Goal: Information Seeking & Learning: Learn about a topic

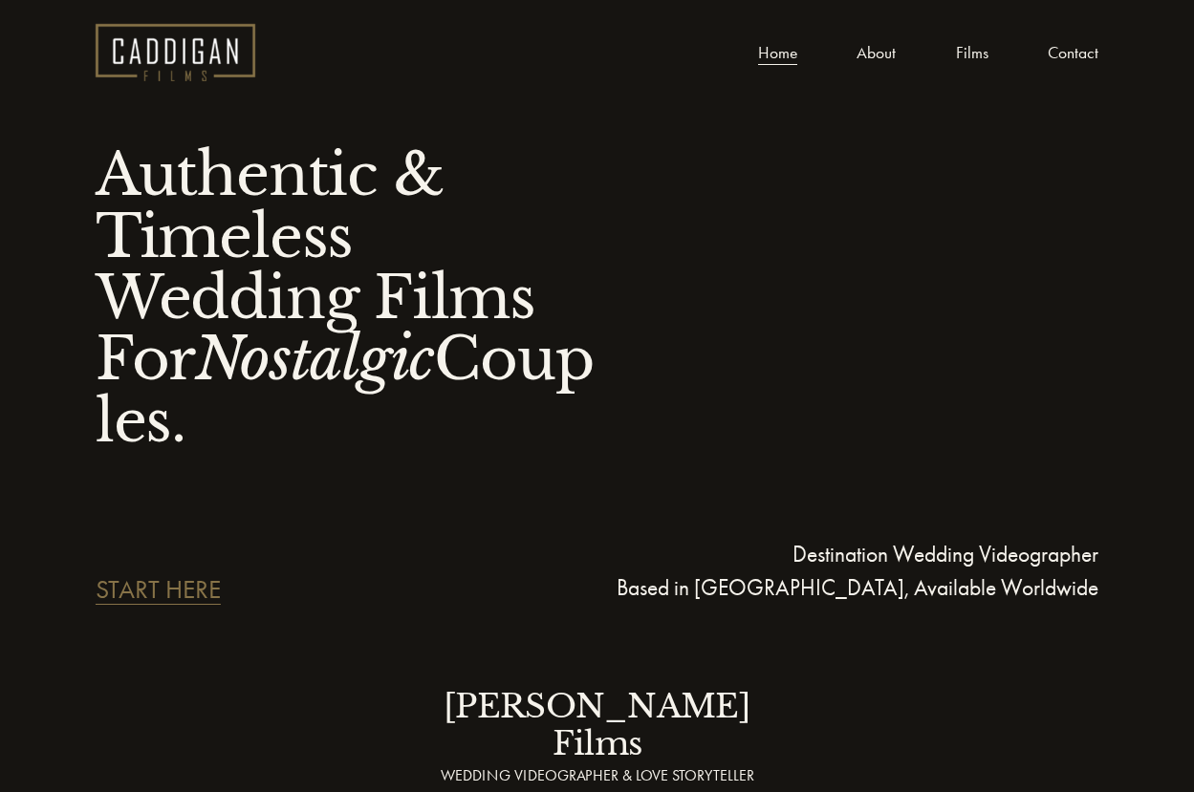
click at [975, 48] on link "Films" at bounding box center [972, 52] width 32 height 29
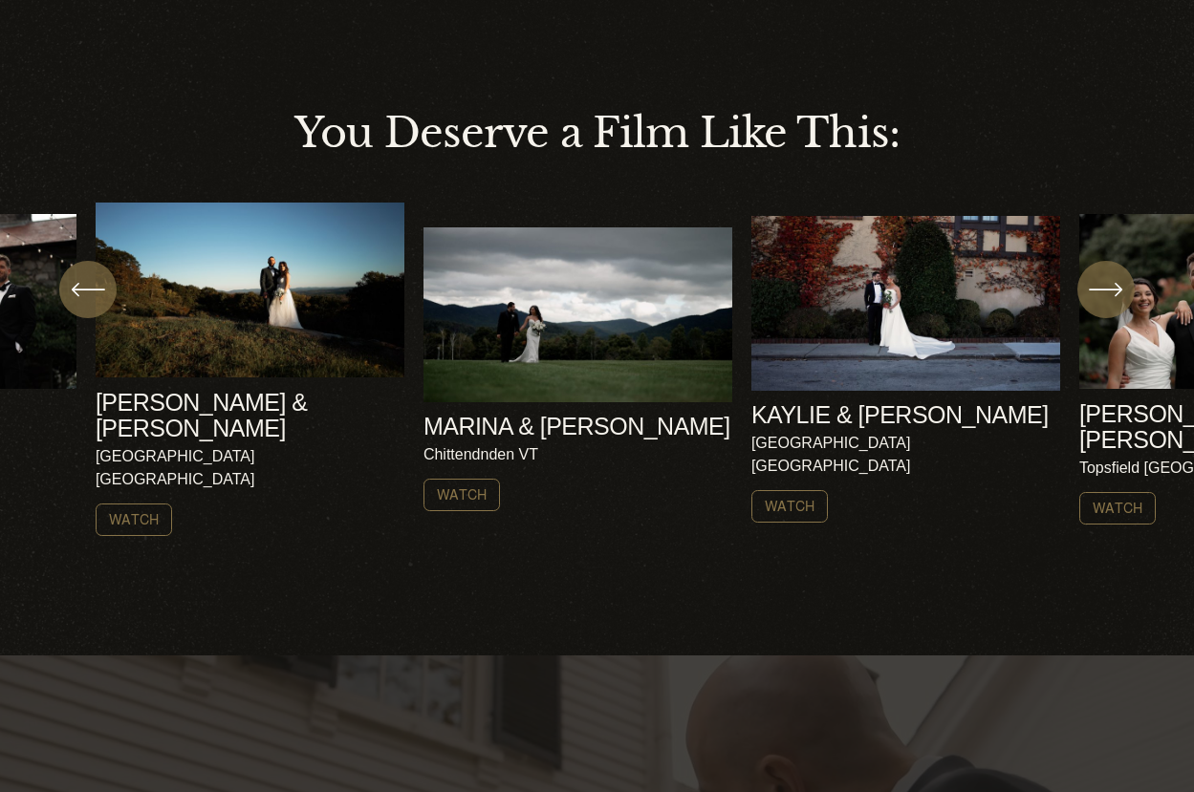
scroll to position [508, 0]
click at [89, 304] on icon "\a \a Previous\a \a \a" at bounding box center [88, 288] width 34 height 34
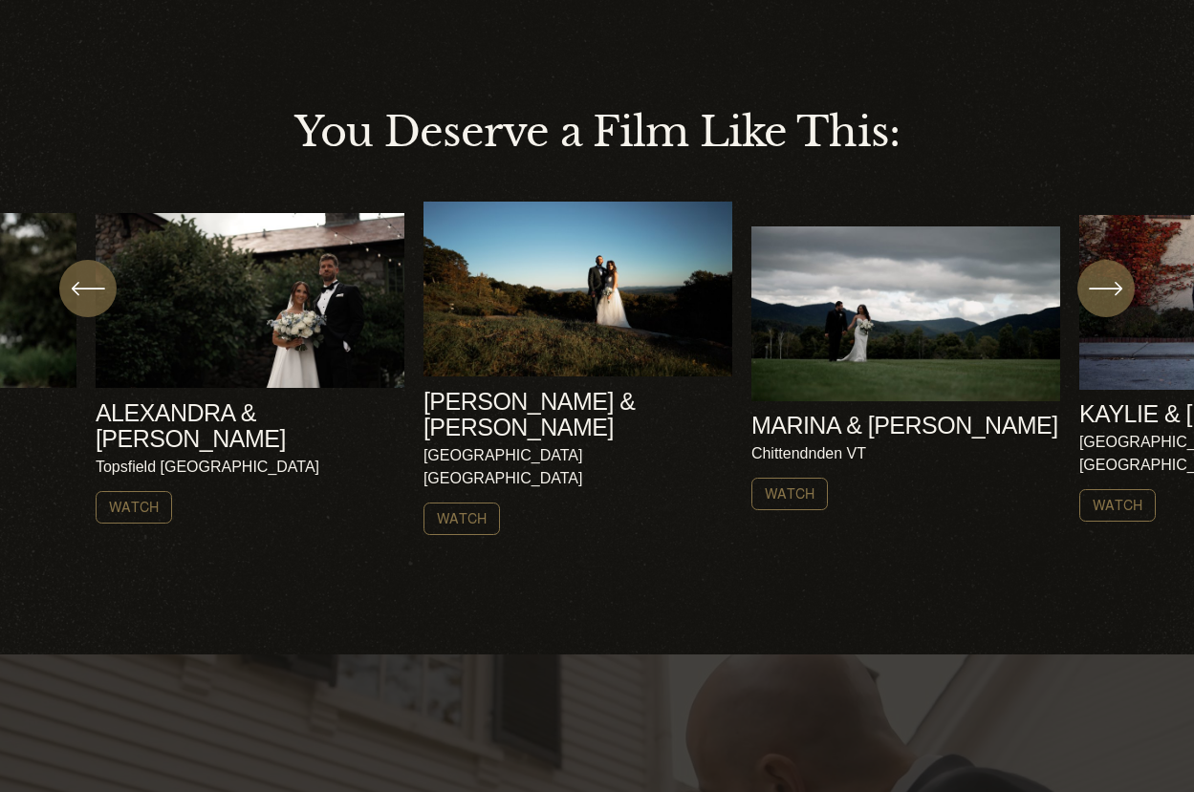
click at [89, 304] on icon "\a \a Previous\a \a \a" at bounding box center [88, 288] width 34 height 34
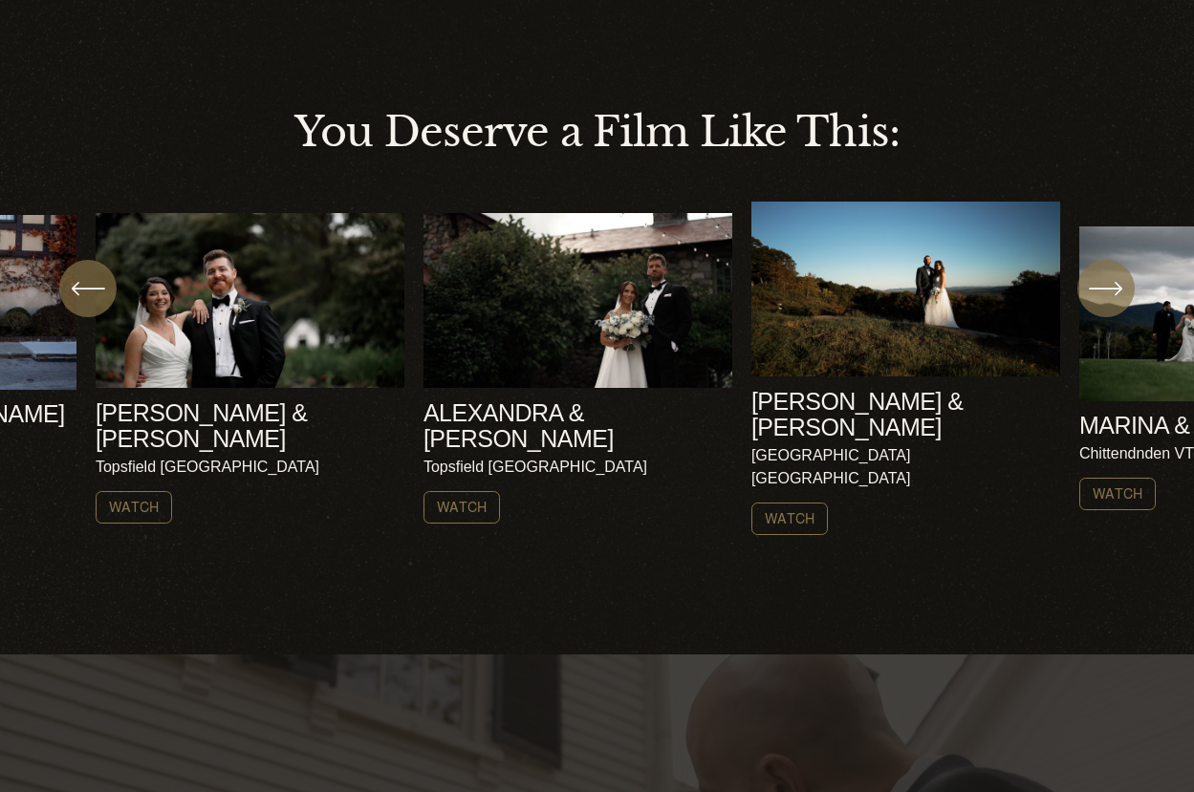
click at [89, 304] on icon "\a \a Previous\a \a \a" at bounding box center [88, 288] width 34 height 34
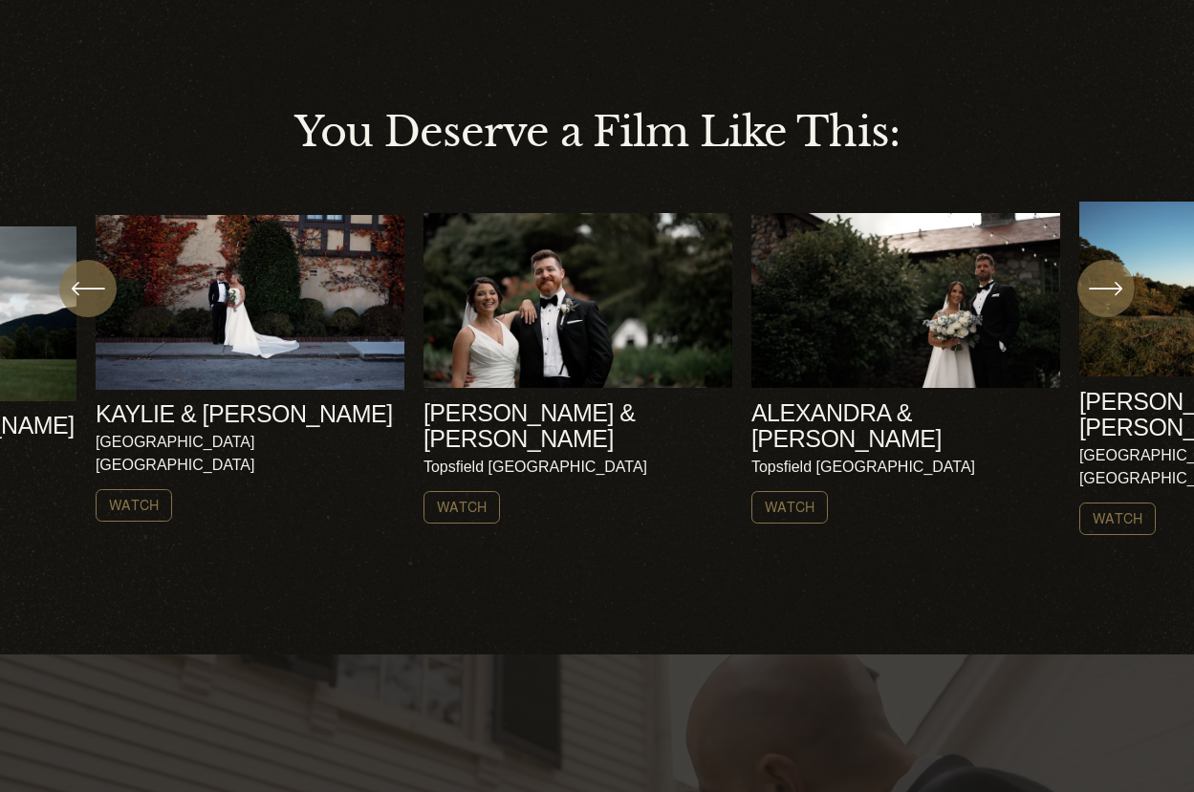
click at [89, 304] on icon "\a \a Previous\a \a \a" at bounding box center [88, 288] width 34 height 34
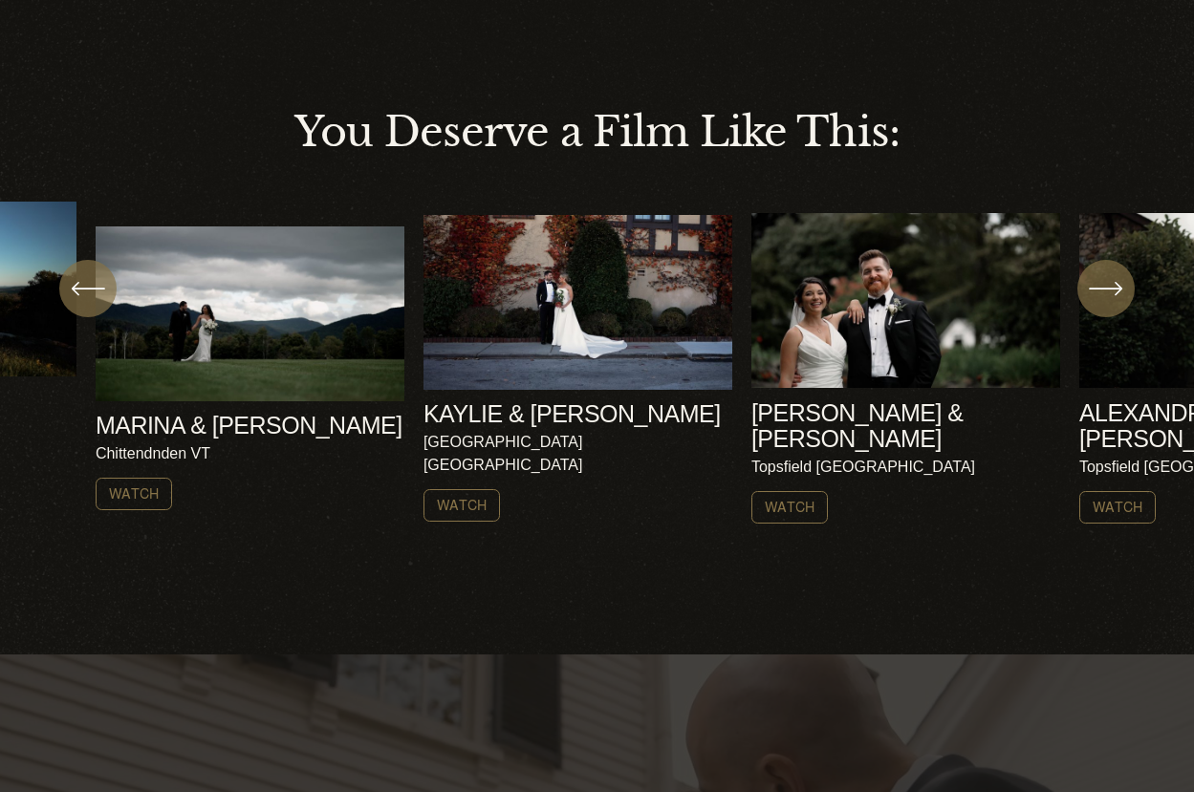
click at [89, 304] on icon "\a \a Previous\a \a \a" at bounding box center [88, 288] width 34 height 34
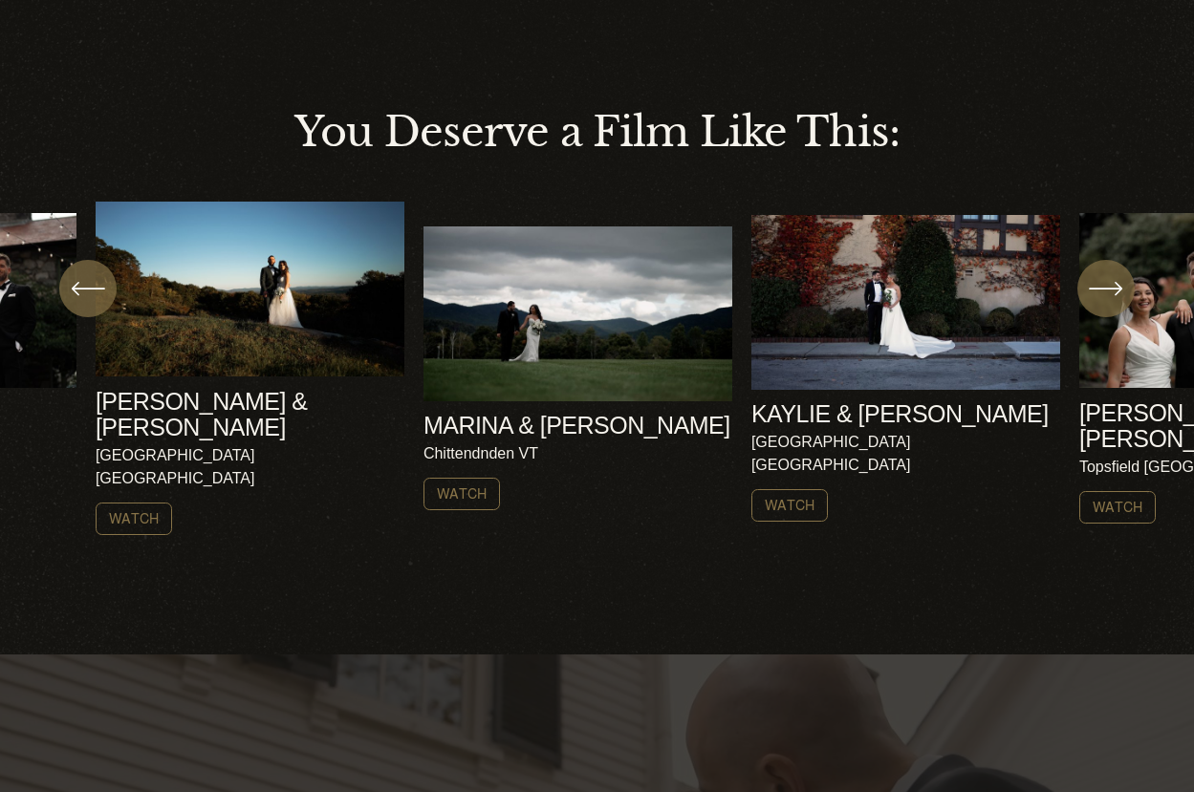
click at [89, 304] on icon "\a \a Previous\a \a \a" at bounding box center [88, 288] width 34 height 34
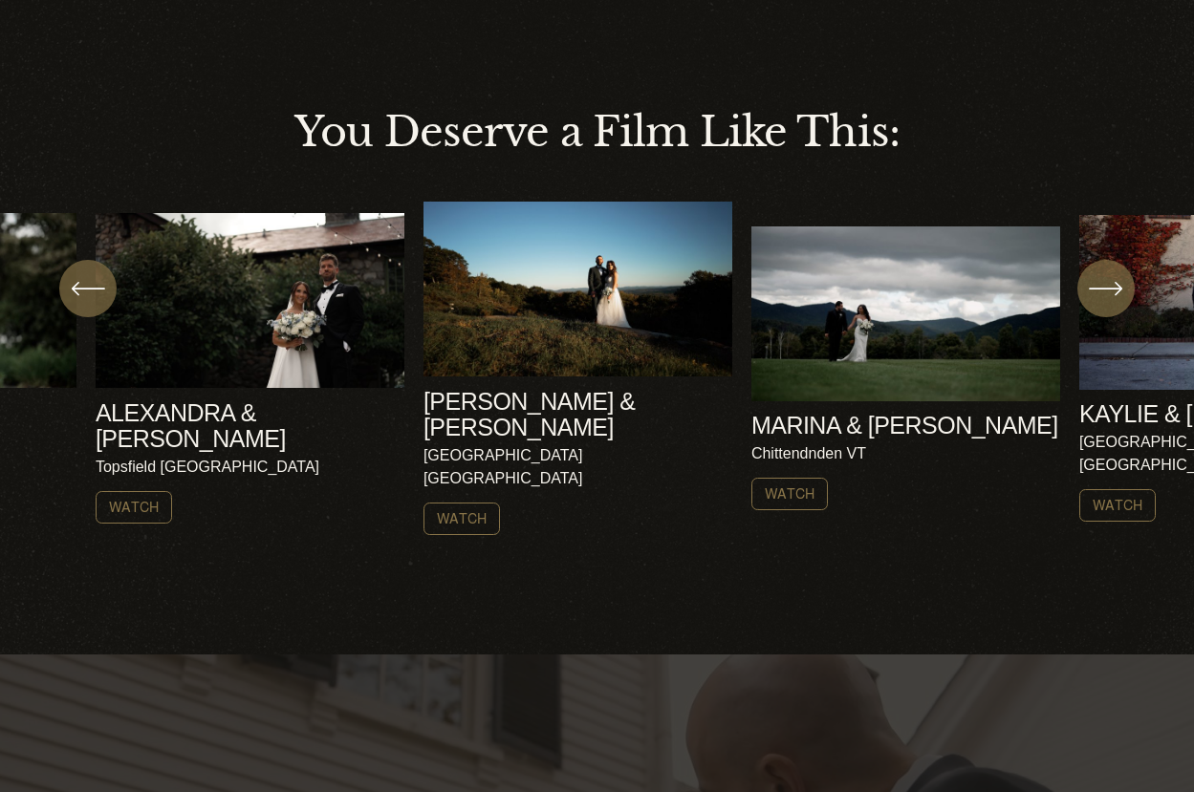
click at [89, 304] on icon "\a \a Previous\a \a \a" at bounding box center [88, 288] width 34 height 34
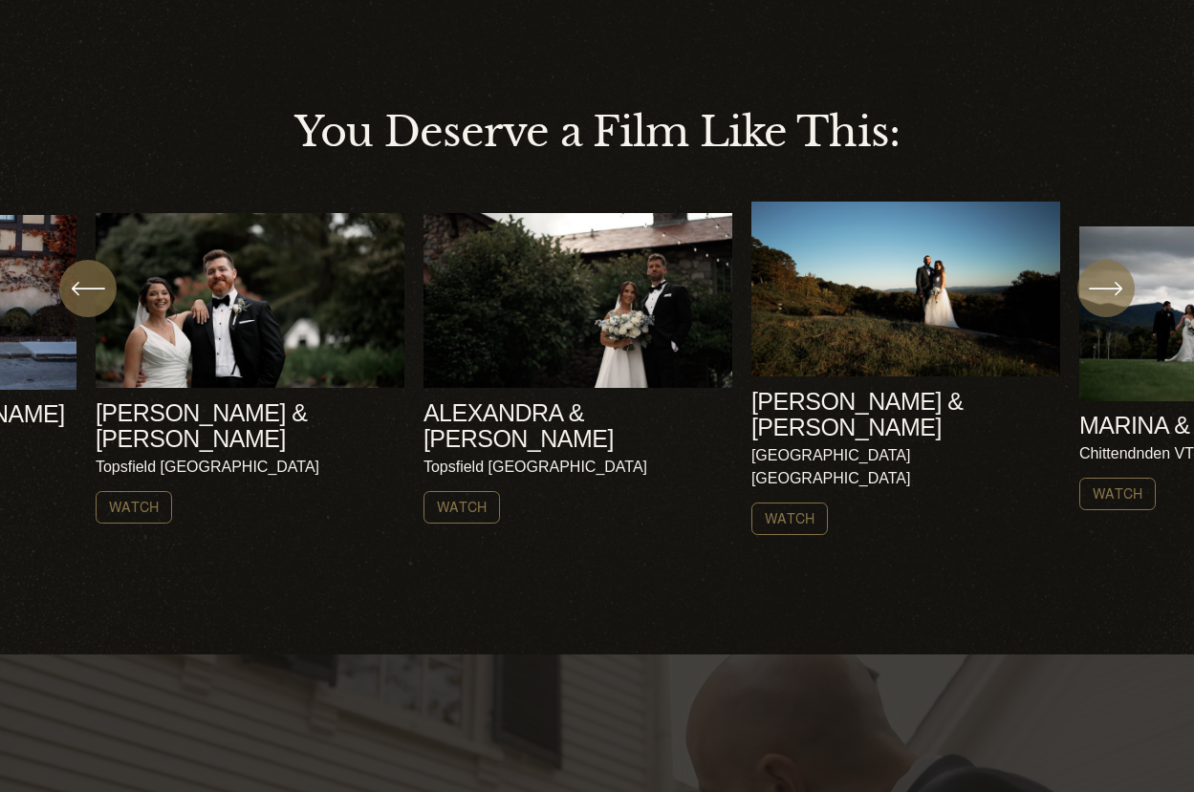
click at [89, 304] on icon "\a \a Previous\a \a \a" at bounding box center [88, 288] width 34 height 34
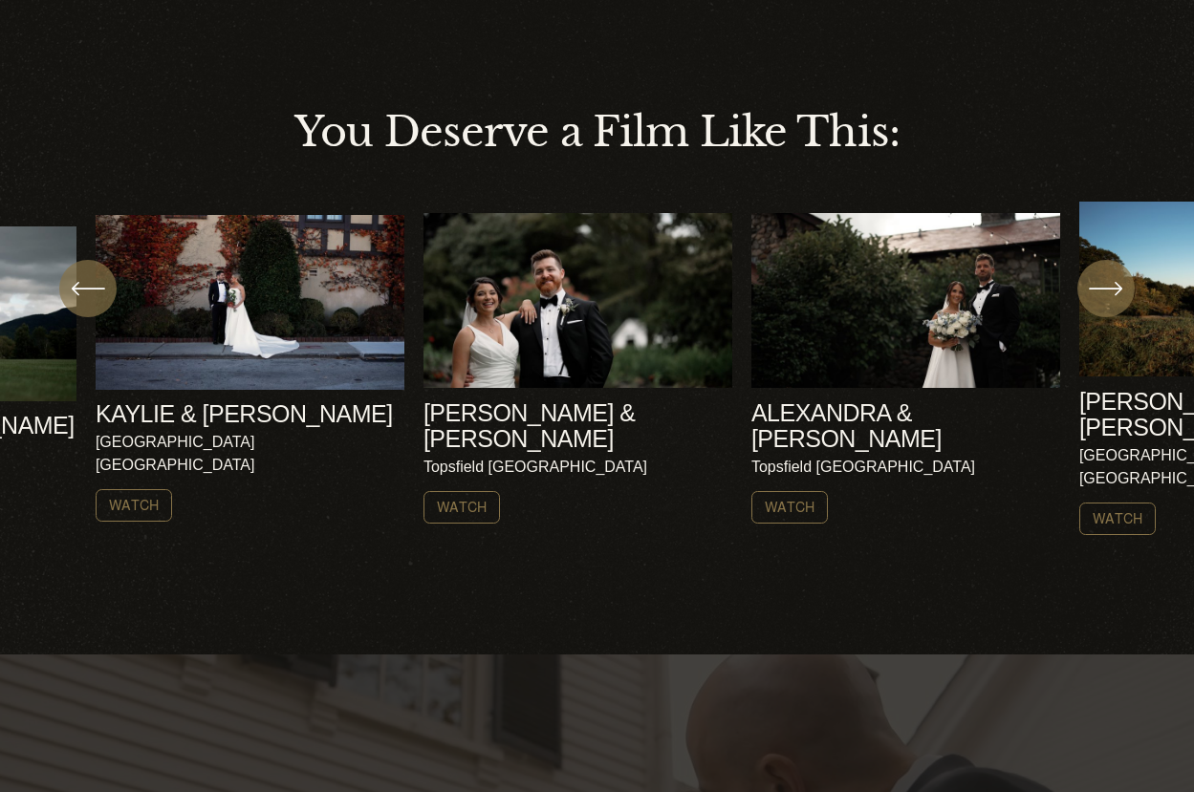
click at [89, 304] on icon "\a \a Previous\a \a \a" at bounding box center [88, 288] width 34 height 34
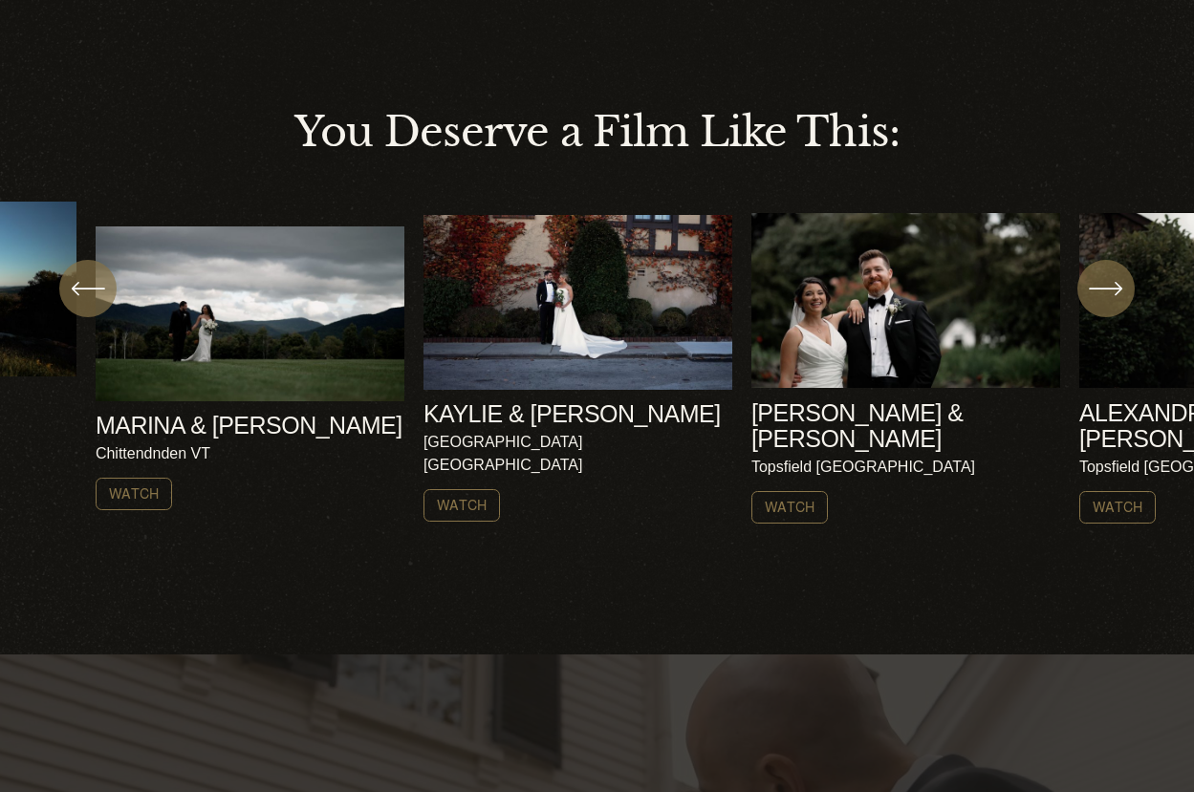
click at [89, 304] on icon "\a \a Previous\a \a \a" at bounding box center [88, 288] width 34 height 34
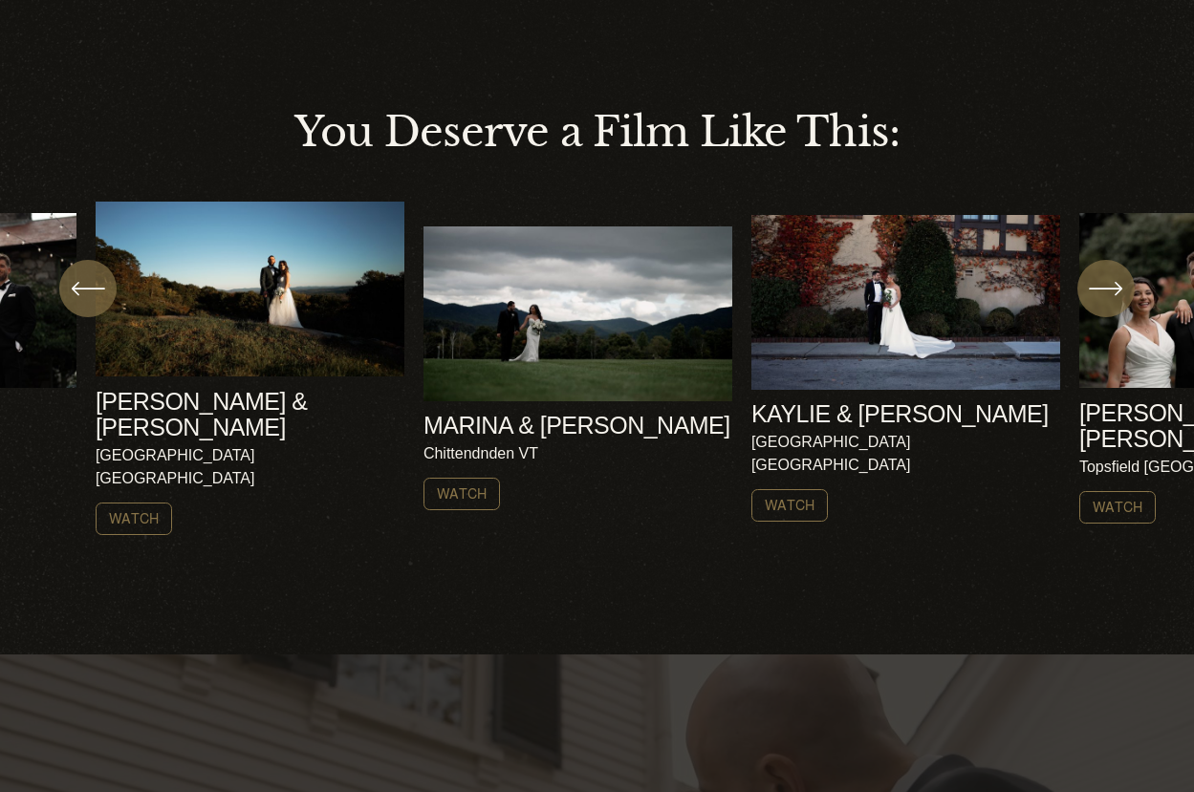
click at [89, 304] on icon "\a \a Previous\a \a \a" at bounding box center [88, 288] width 34 height 34
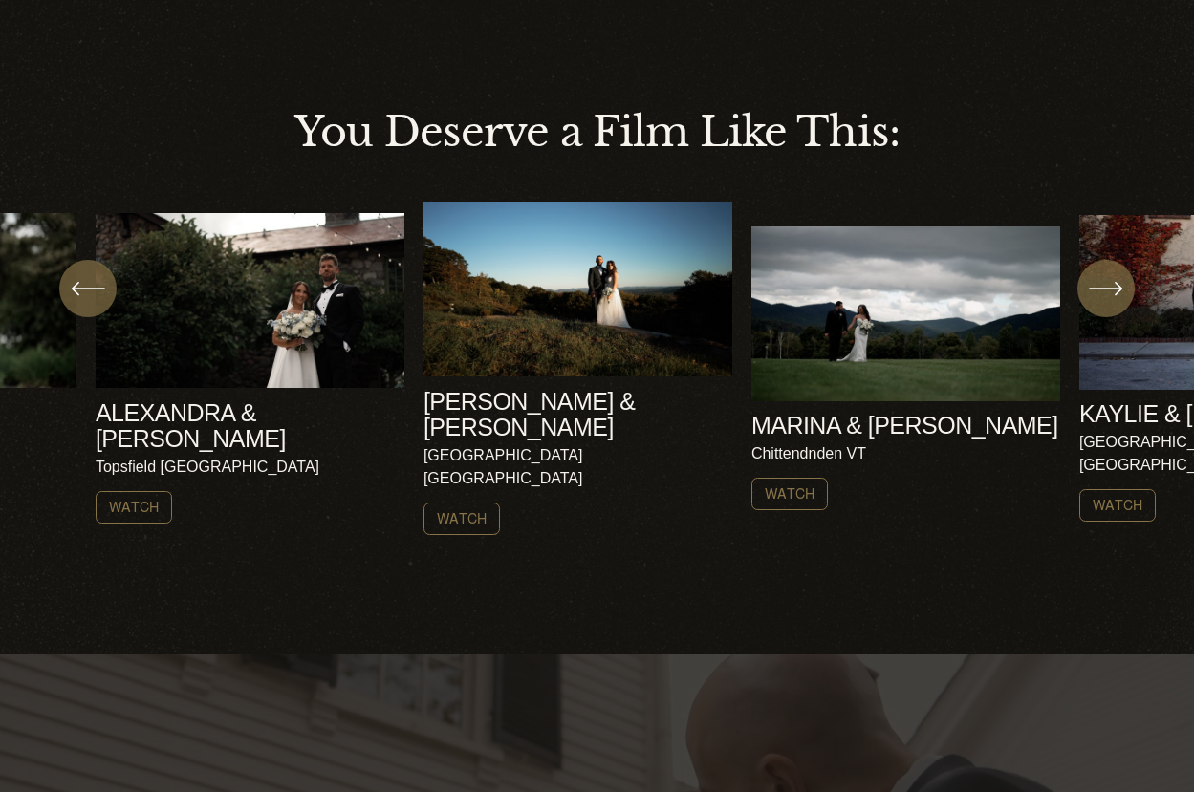
click at [89, 304] on icon "\a \a Previous\a \a \a" at bounding box center [88, 288] width 34 height 34
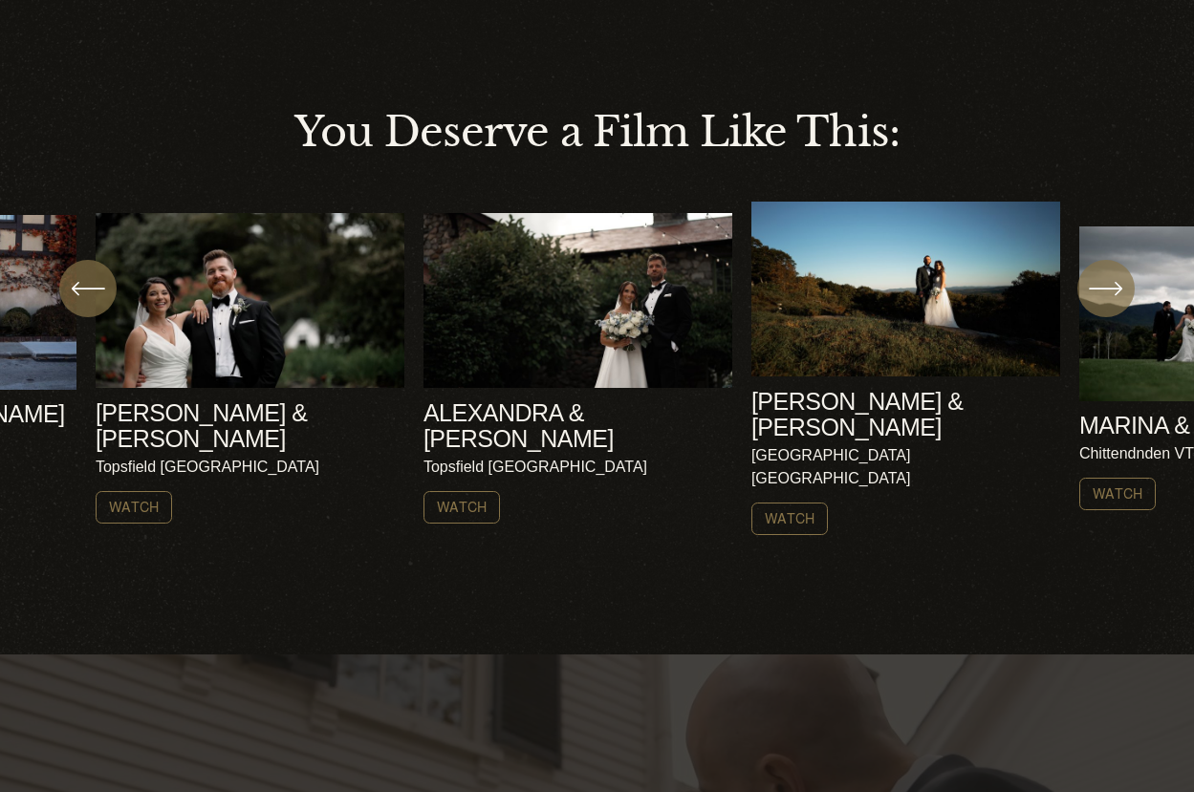
click at [89, 304] on icon "\a \a Previous\a \a \a" at bounding box center [88, 288] width 34 height 34
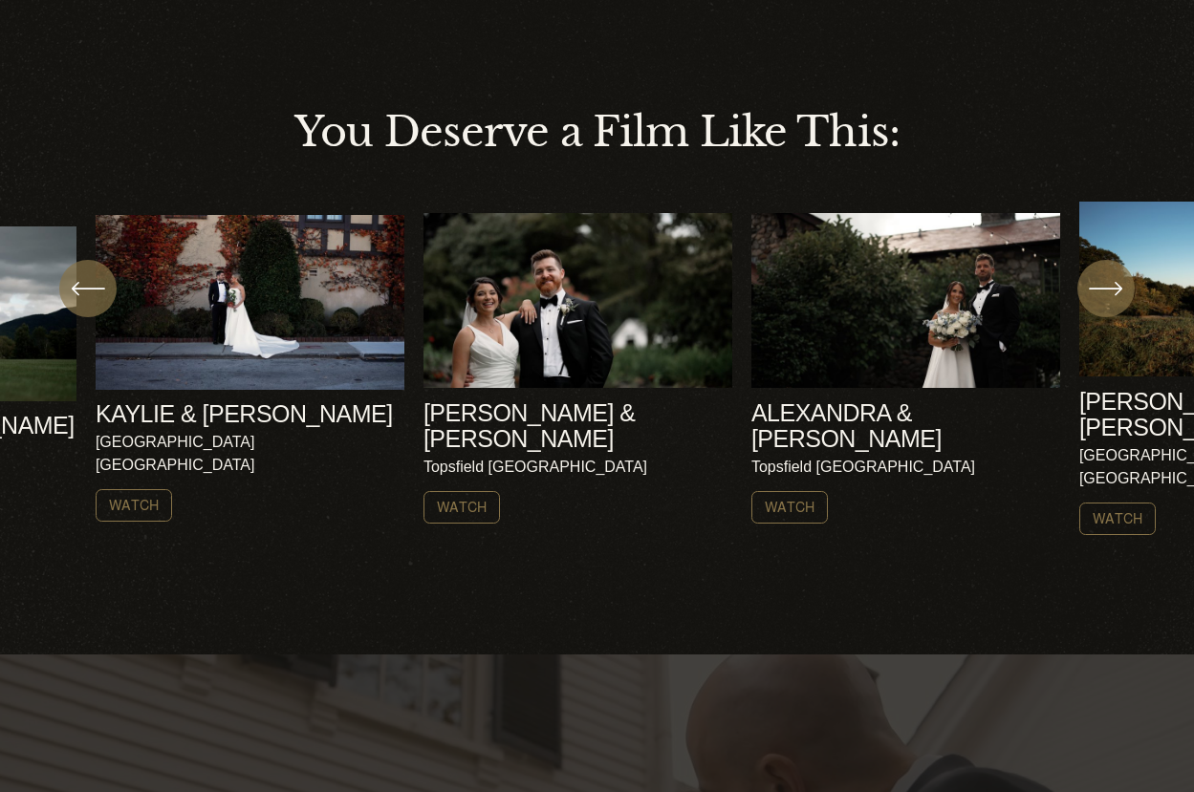
click at [89, 304] on icon "\a \a Previous\a \a \a" at bounding box center [88, 288] width 34 height 34
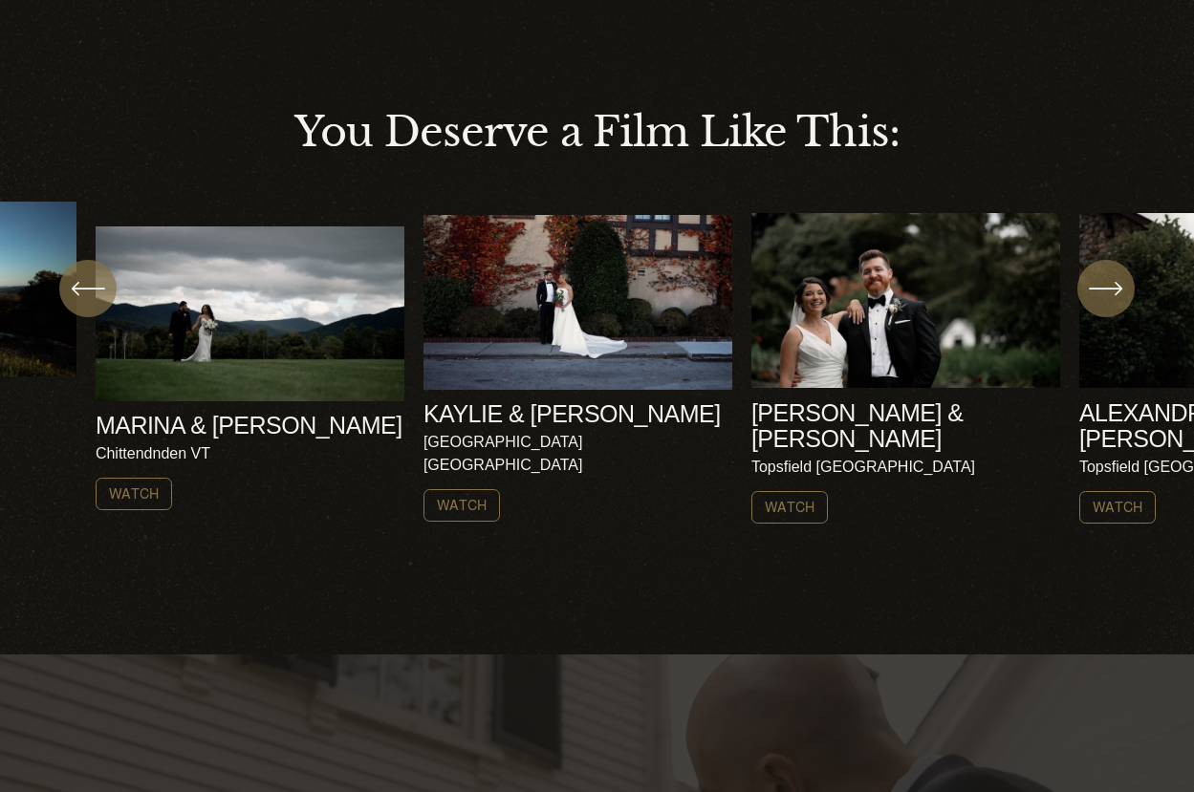
click at [89, 304] on icon "\a \a Previous\a \a \a" at bounding box center [88, 288] width 34 height 34
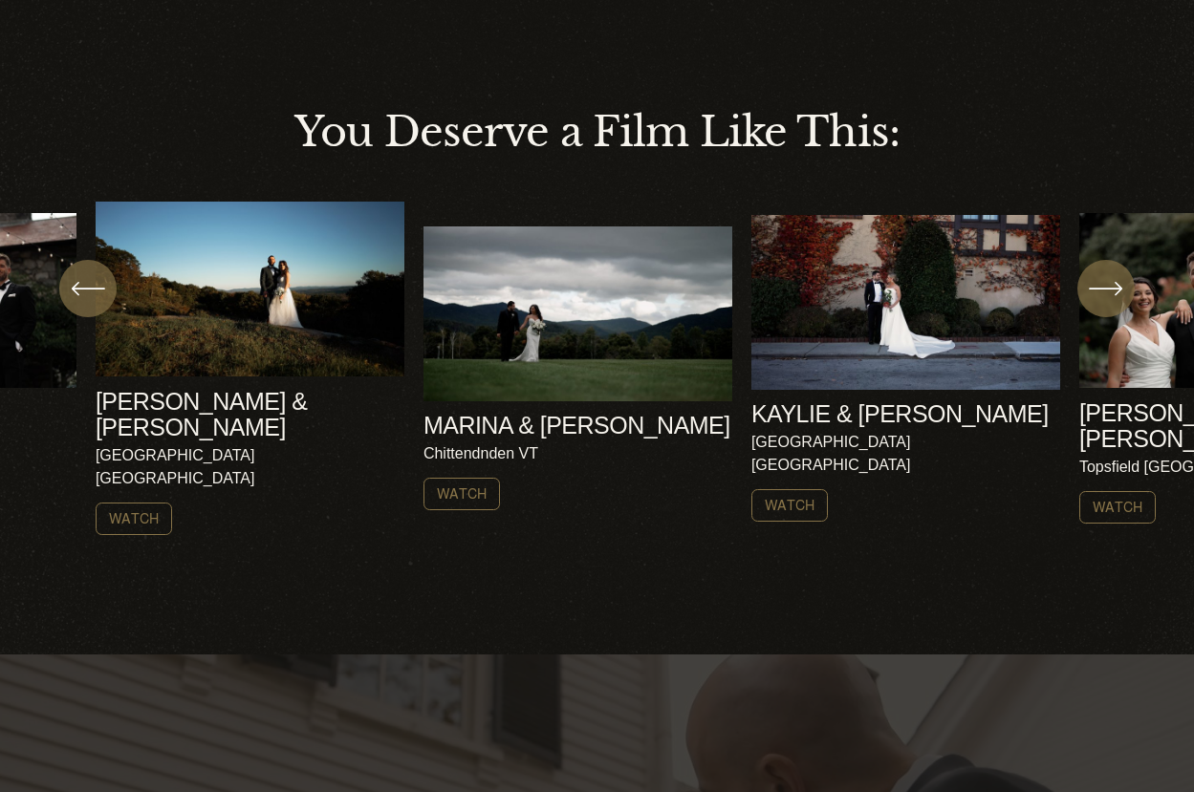
click at [89, 304] on icon "\a \a Previous\a \a \a" at bounding box center [88, 288] width 34 height 34
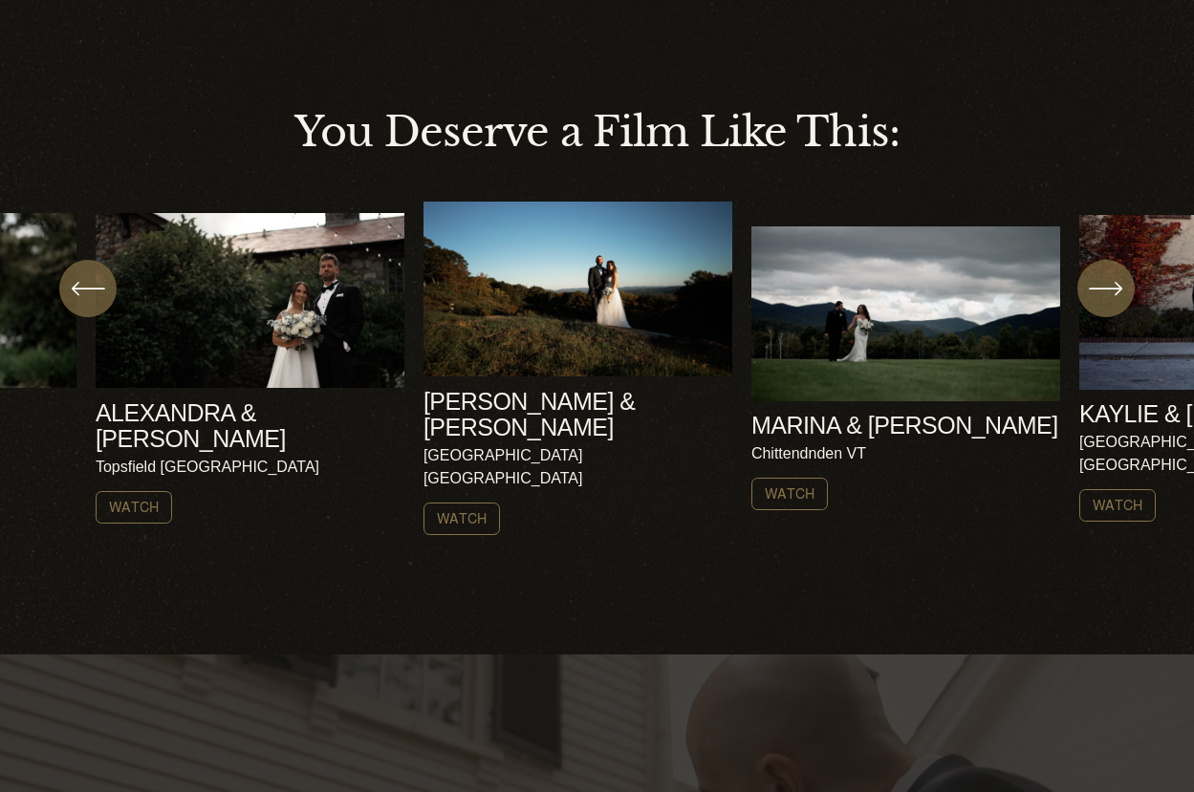
click at [89, 304] on icon "\a \a Previous\a \a \a" at bounding box center [88, 288] width 34 height 34
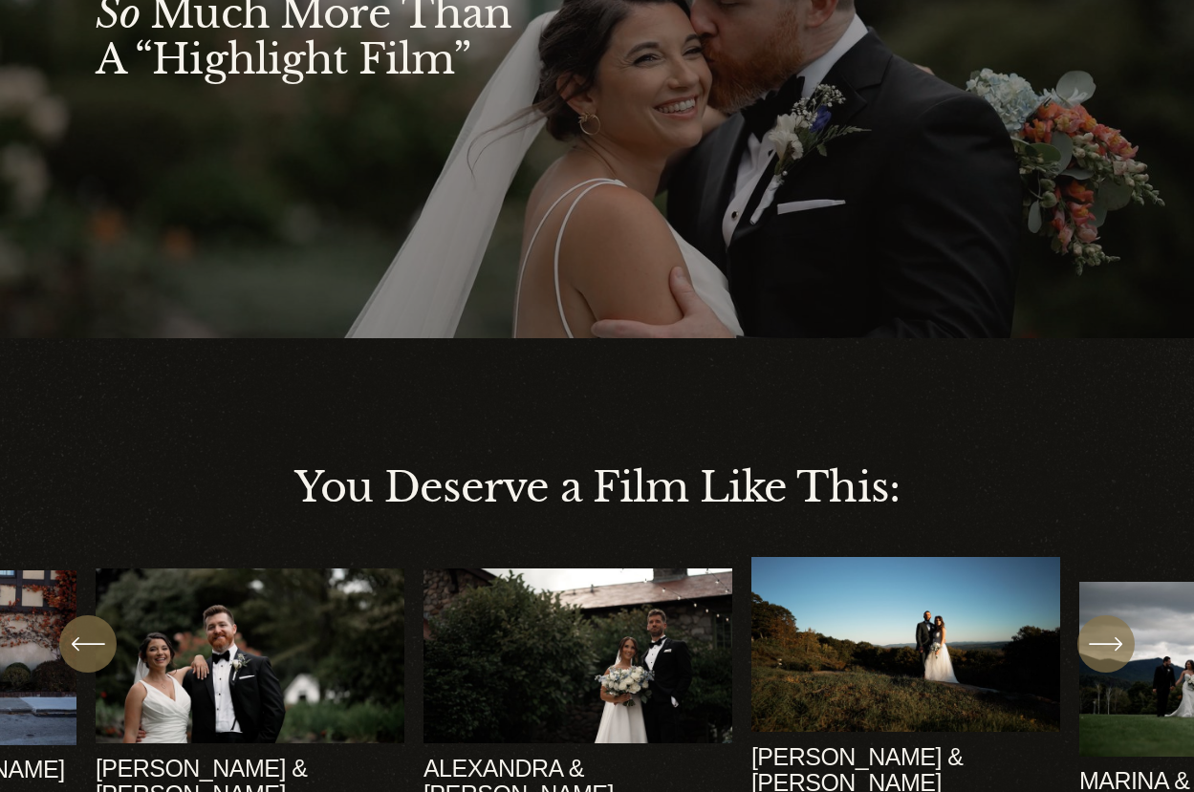
scroll to position [0, 0]
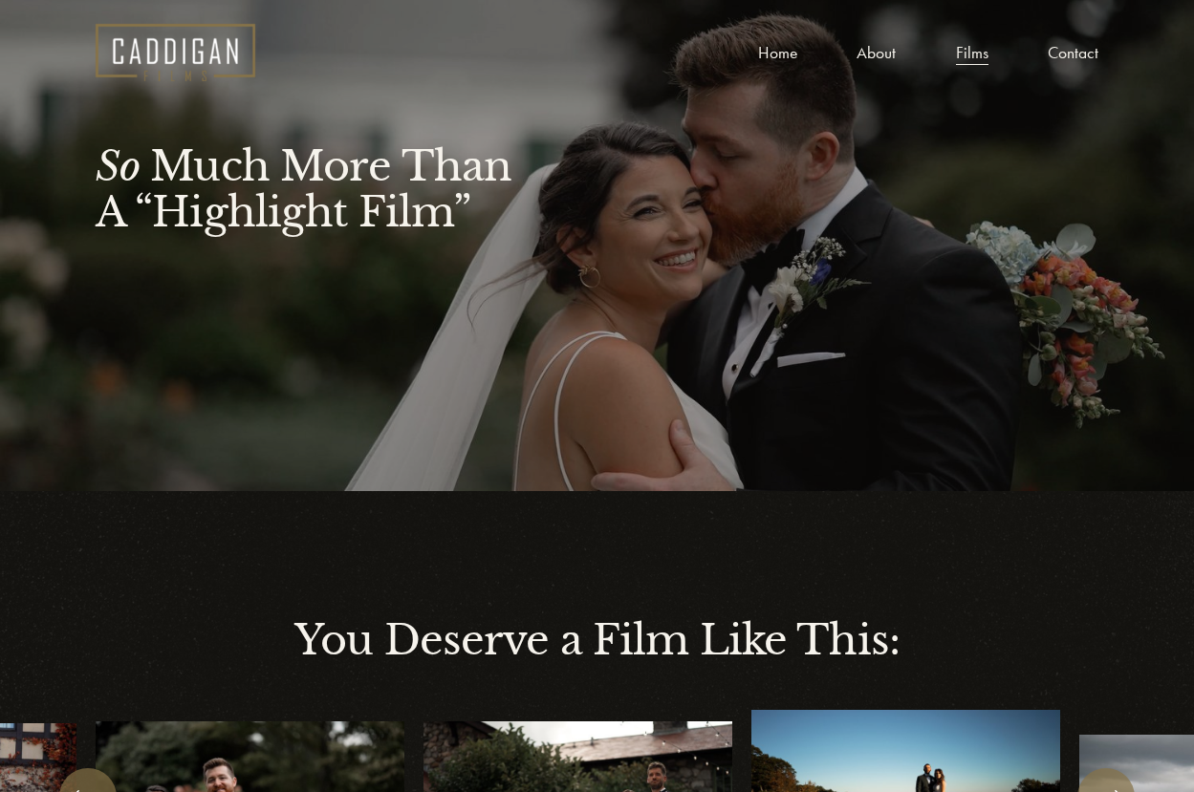
click at [888, 54] on link "About" at bounding box center [875, 52] width 39 height 29
